Goal: Transaction & Acquisition: Purchase product/service

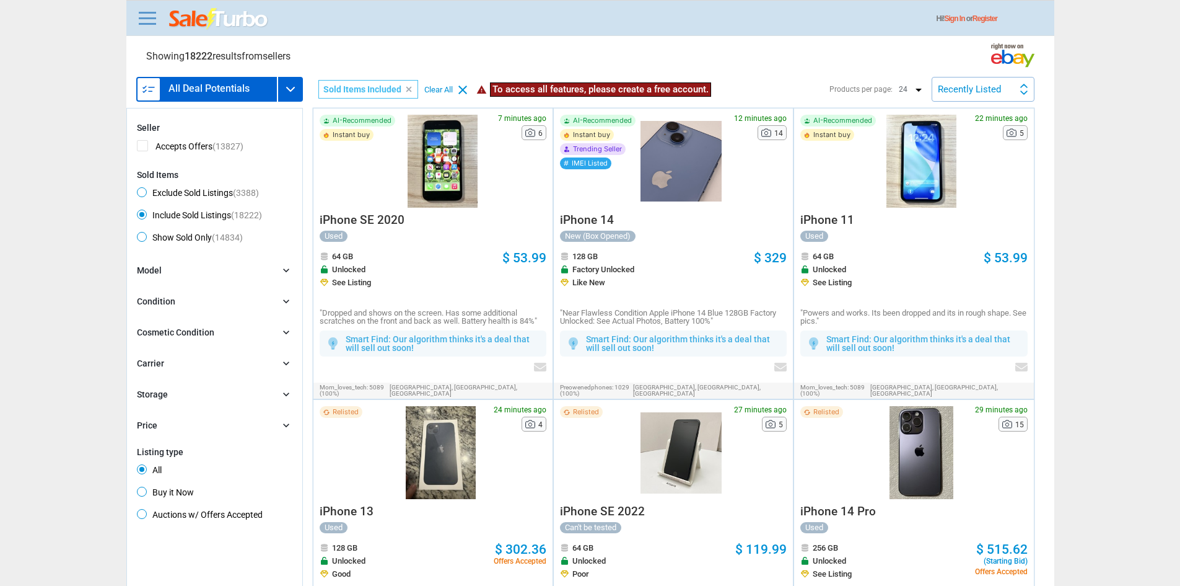
click at [150, 33] on div "Hi! Sign In or Register" at bounding box center [590, 18] width 928 height 36
click at [147, 27] on link at bounding box center [147, 18] width 25 height 20
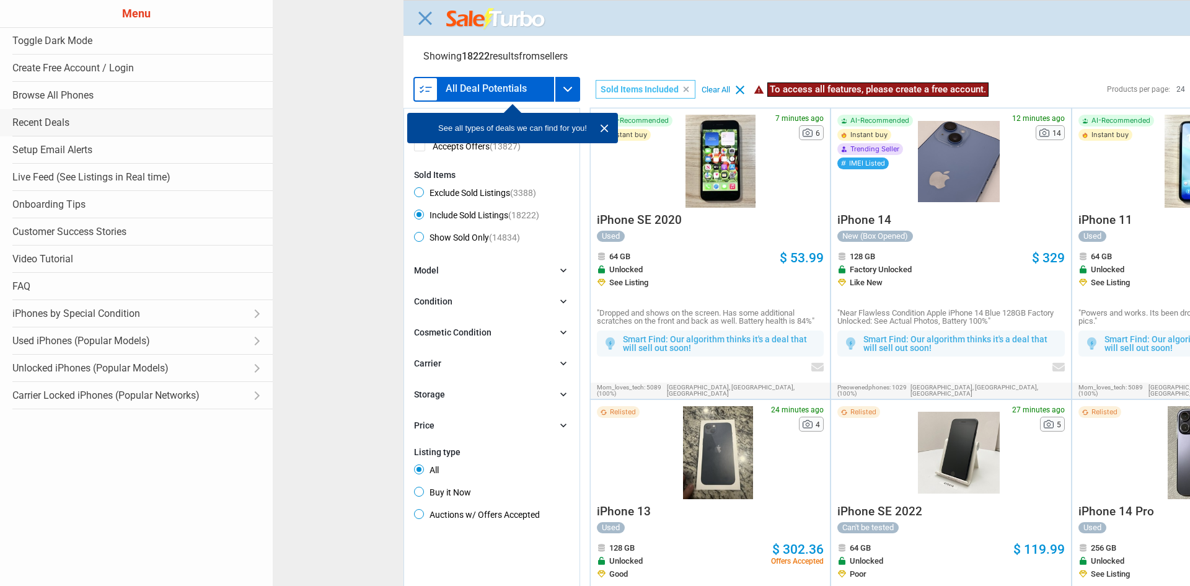
click at [99, 128] on link "Recent Deals" at bounding box center [136, 122] width 273 height 27
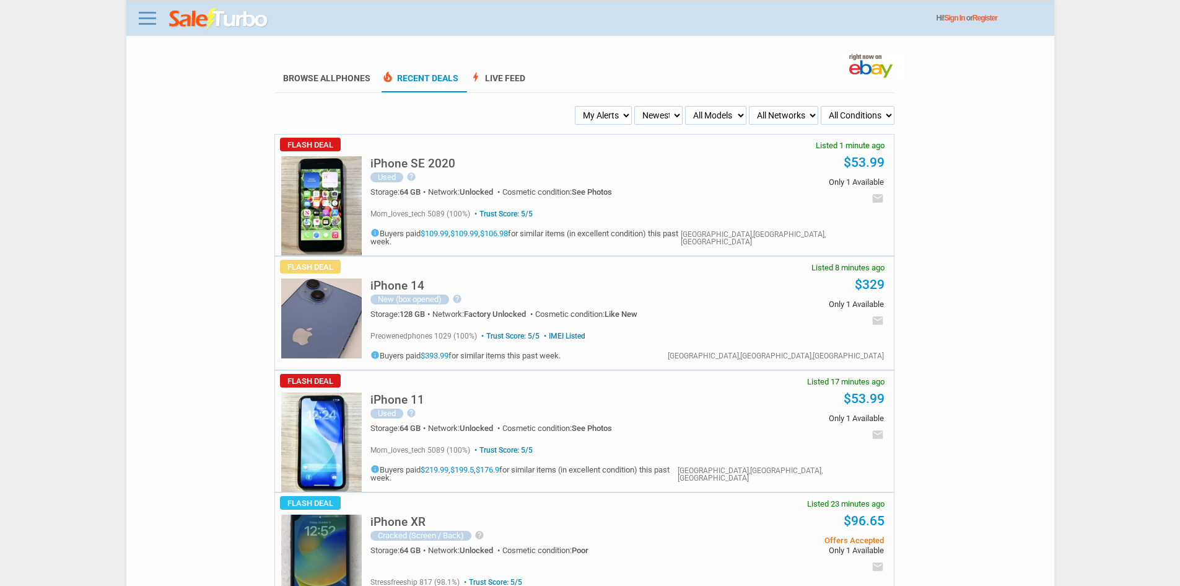
click at [611, 121] on select "My Alerts All Deals BIN Only w/ Offers Only" at bounding box center [603, 115] width 57 height 19
select select "flash_bin"
click at [577, 107] on select "My Alerts All Deals BIN Only w/ Offers Only" at bounding box center [603, 115] width 57 height 19
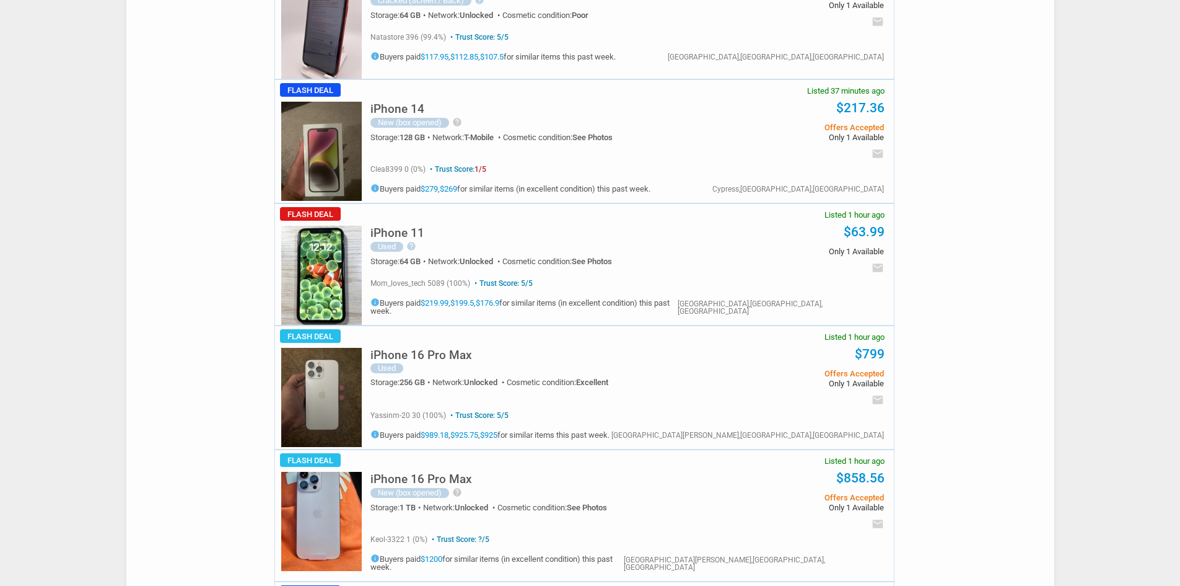
scroll to position [929, 0]
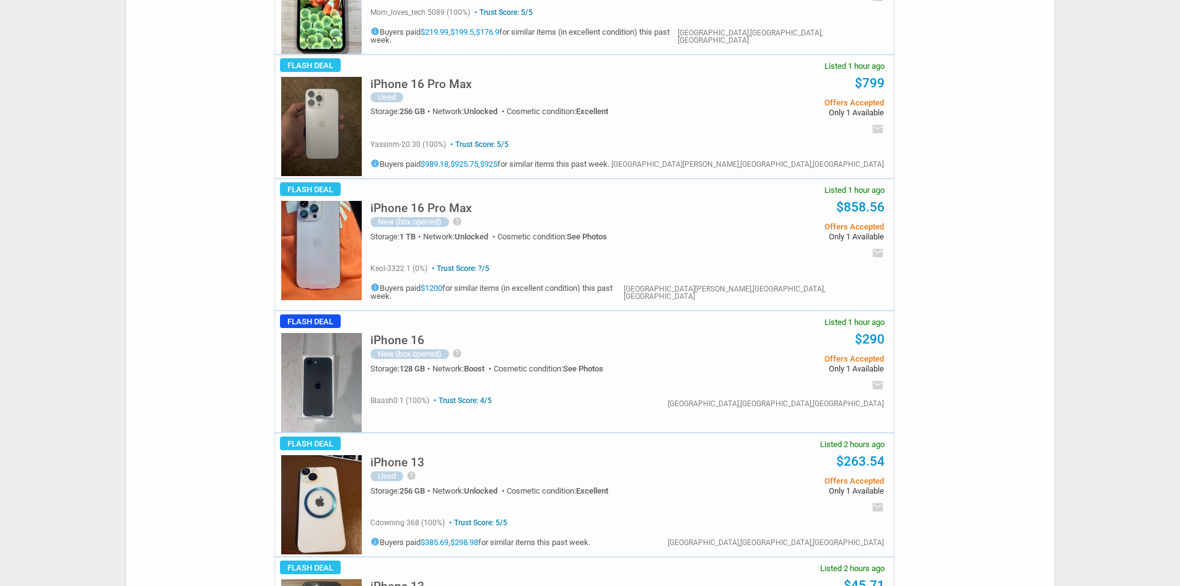
click at [423, 292] on h5 "info Buyers paid $1200 for similar items (in excellent condition) this past wee…" at bounding box center [497, 291] width 253 height 17
click at [431, 291] on link "$1200" at bounding box center [432, 287] width 22 height 9
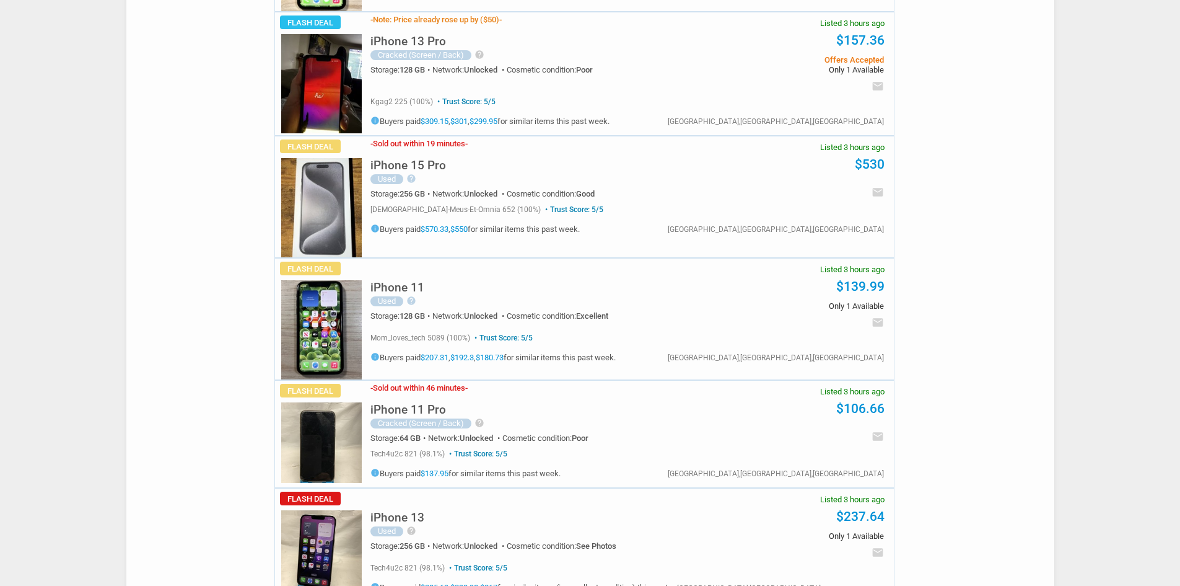
scroll to position [2354, 0]
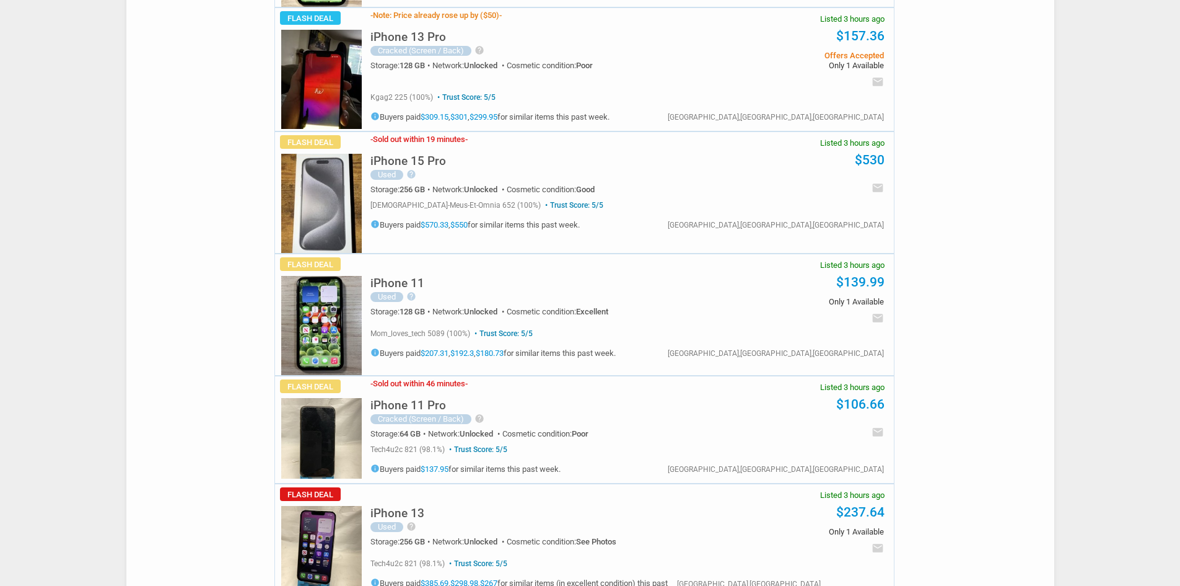
click at [431, 220] on link "$570.33" at bounding box center [435, 224] width 28 height 9
click at [467, 220] on link "$550" at bounding box center [458, 224] width 17 height 9
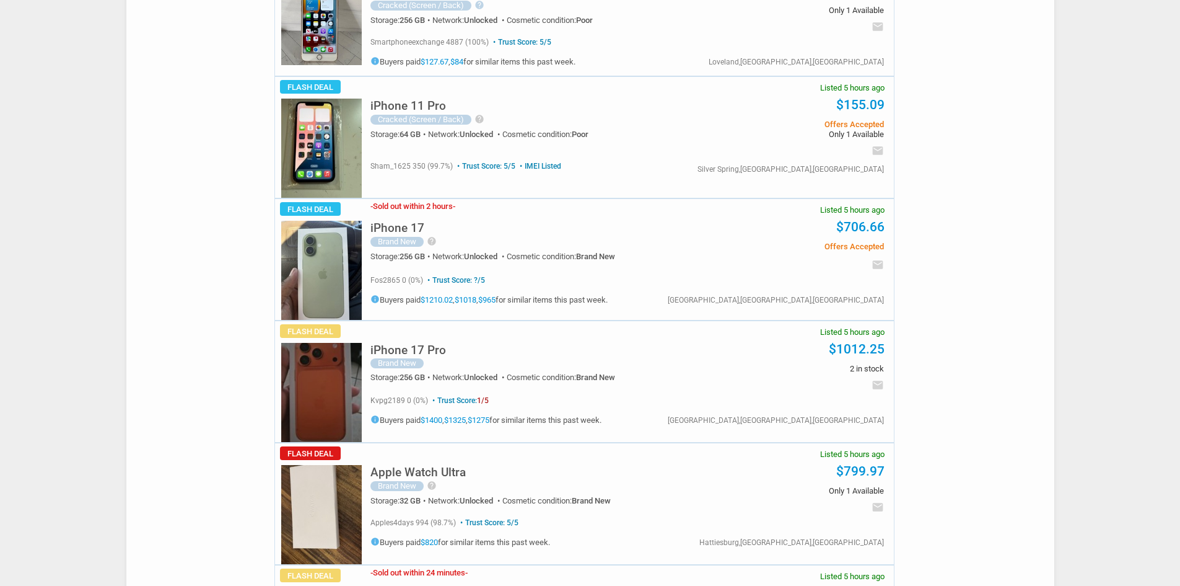
scroll to position [4089, 0]
